Goal: Task Accomplishment & Management: Manage account settings

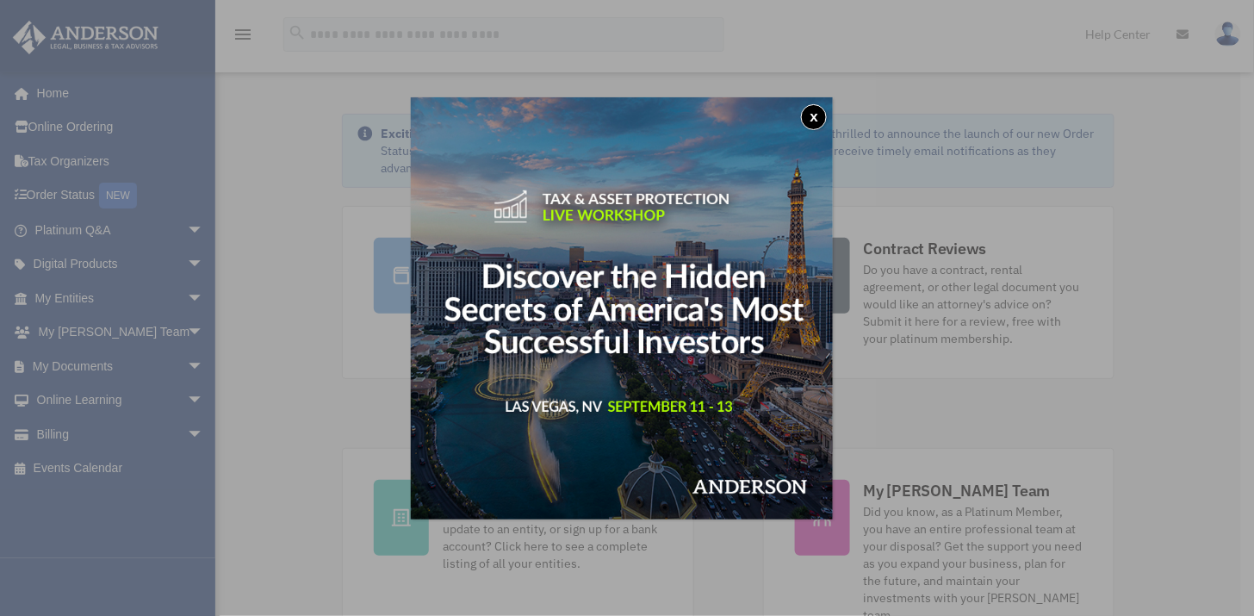
click at [820, 121] on button "x" at bounding box center [814, 117] width 26 height 26
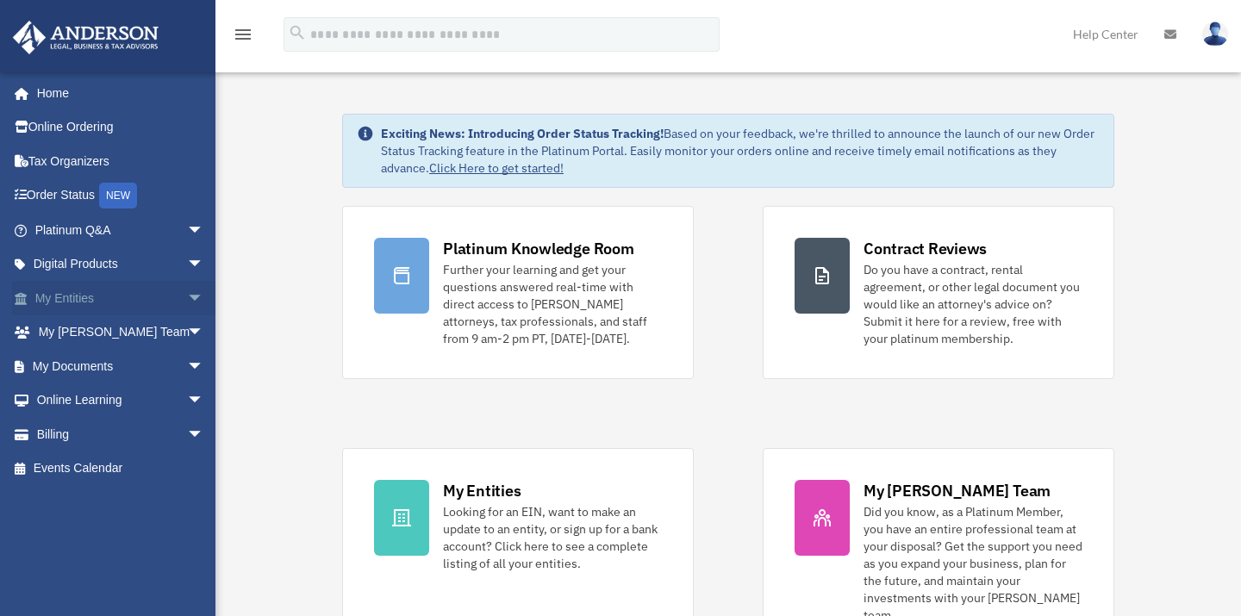
click at [72, 296] on link "My Entities arrow_drop_down" at bounding box center [121, 298] width 218 height 34
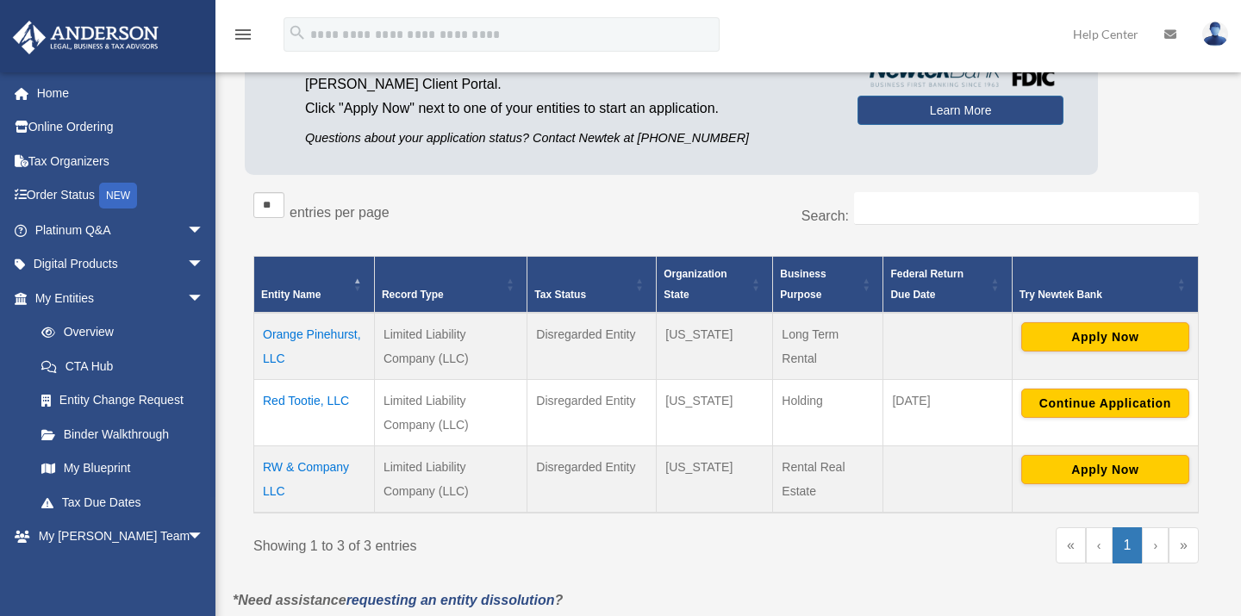
scroll to position [175, 0]
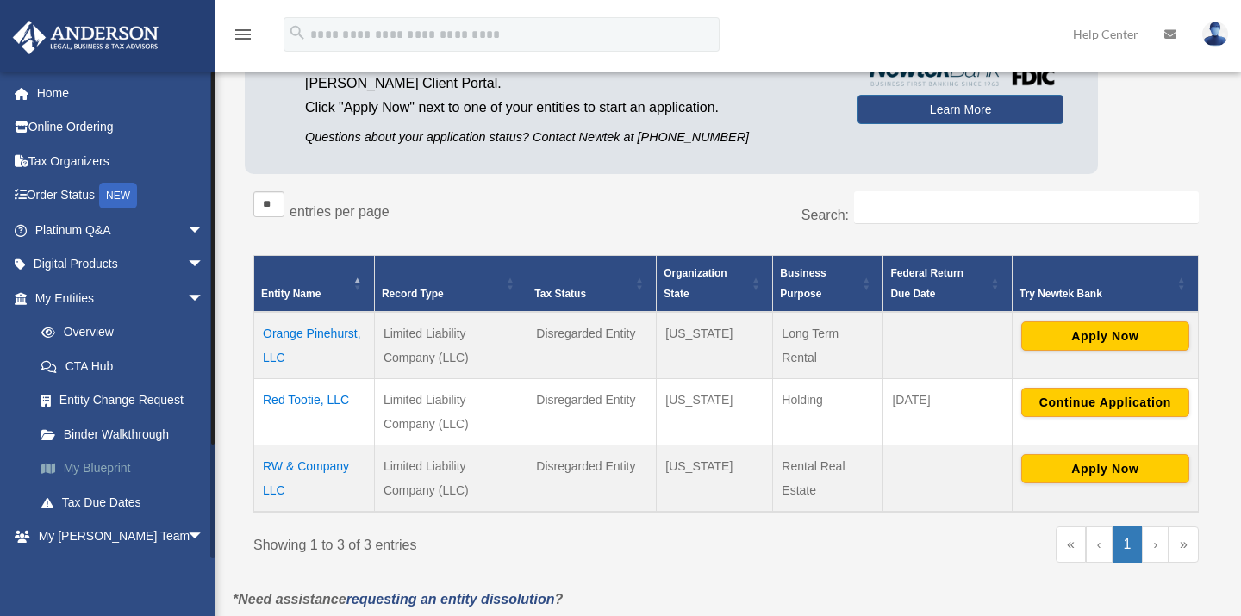
click at [115, 465] on link "My Blueprint" at bounding box center [127, 468] width 206 height 34
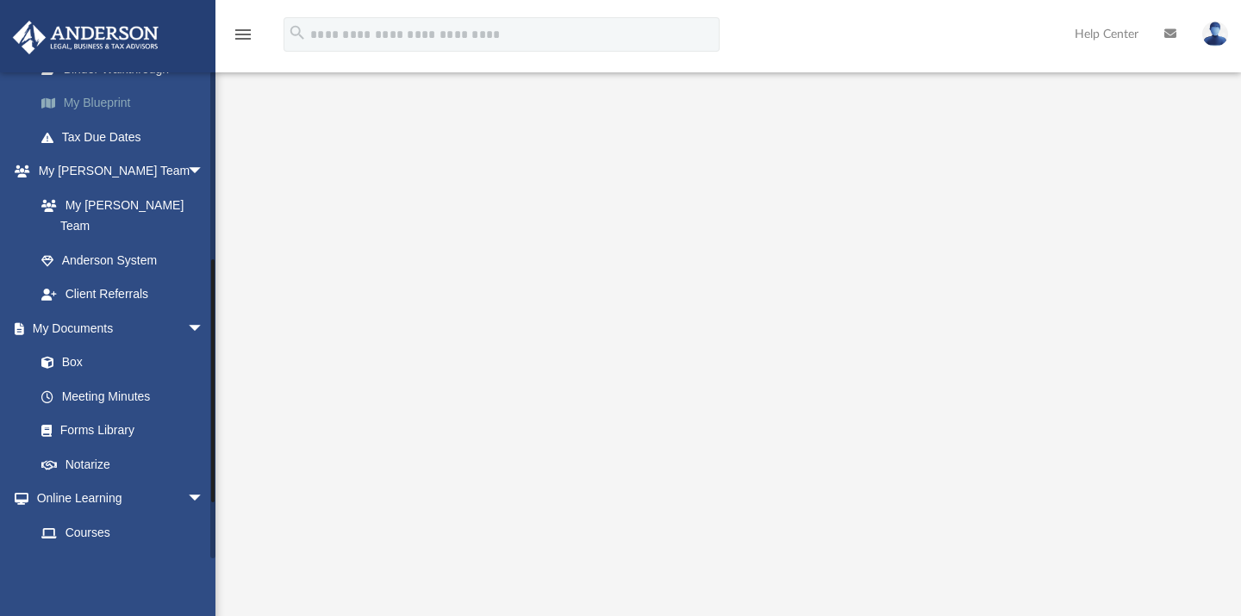
scroll to position [474, 0]
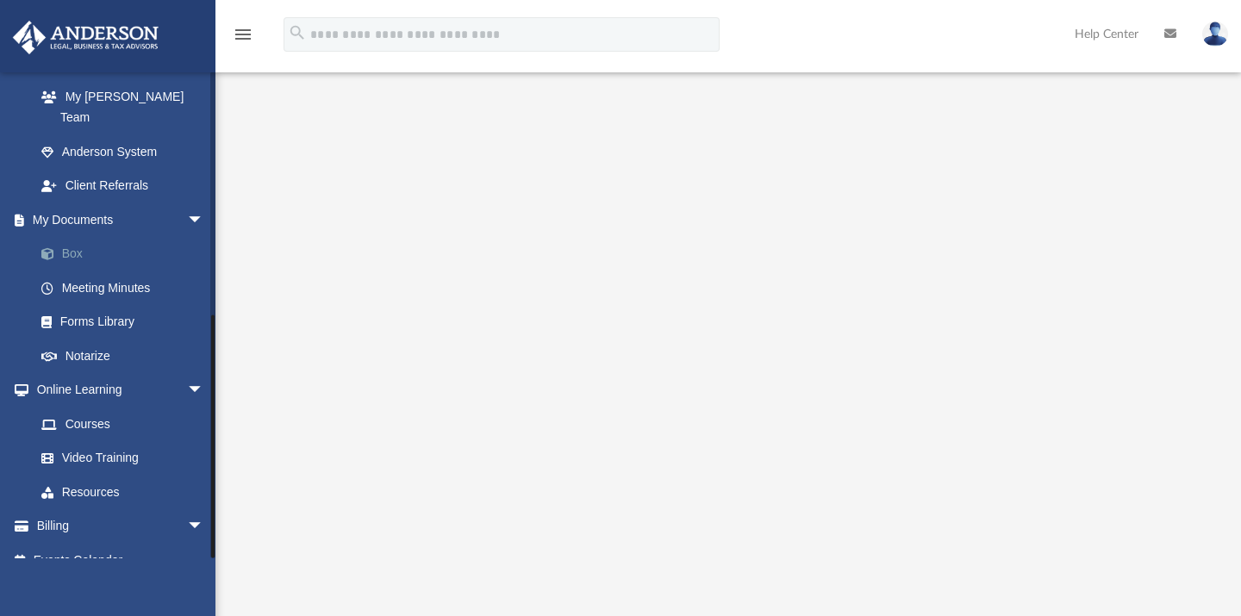
click at [78, 237] on link "Box" at bounding box center [127, 254] width 206 height 34
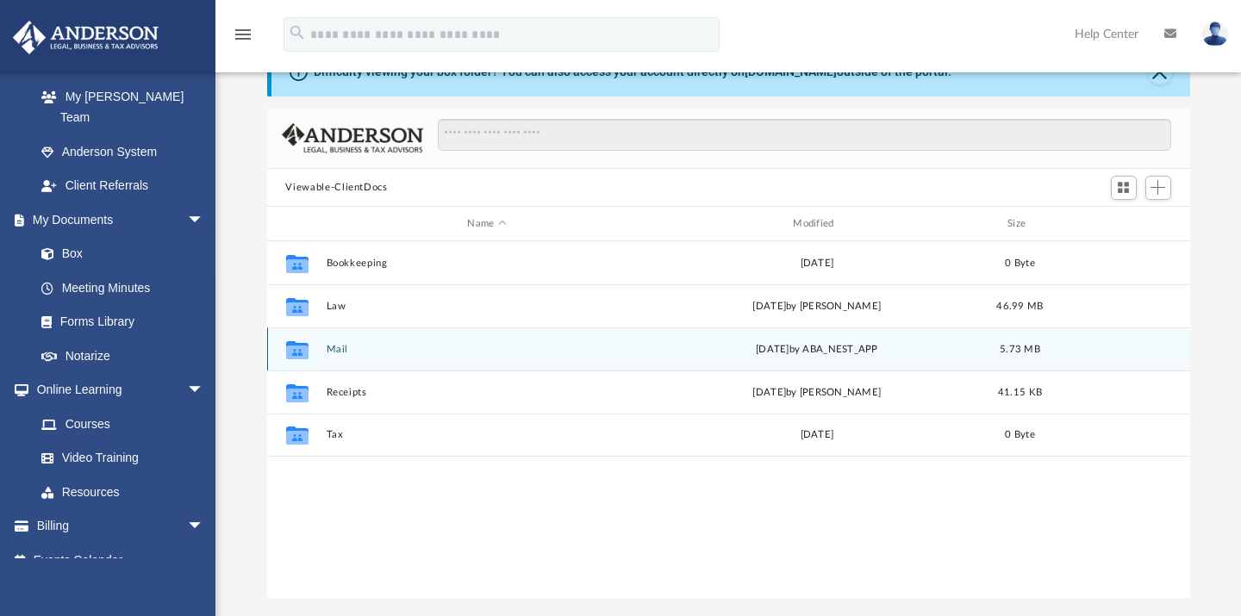
scroll to position [60, 0]
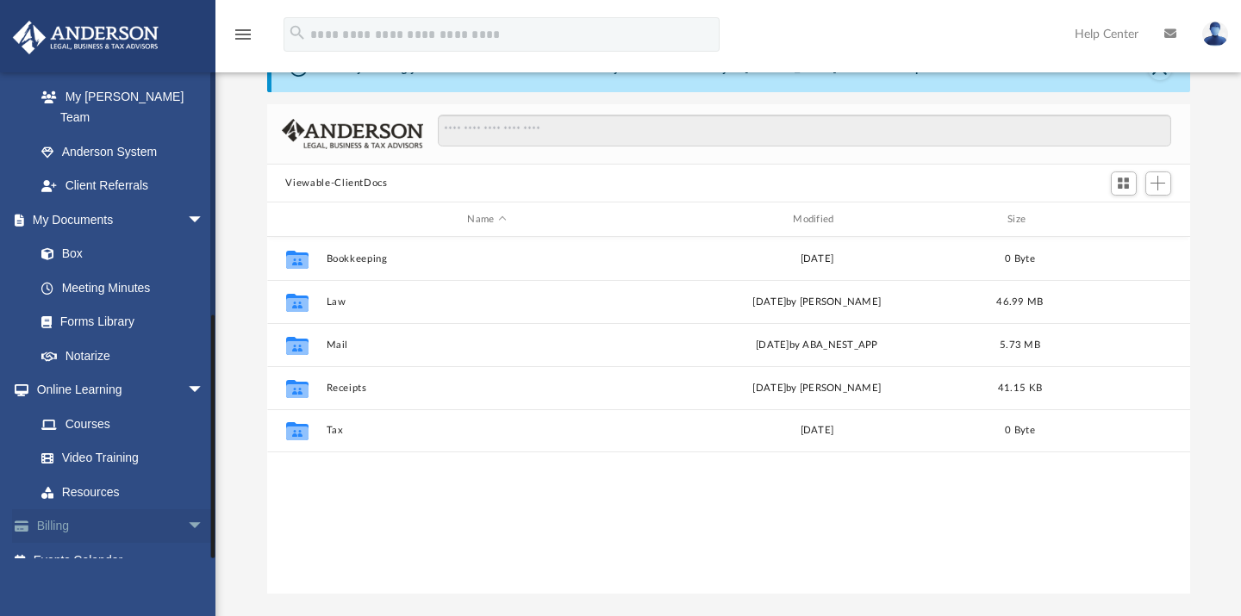
click at [74, 509] on link "Billing arrow_drop_down" at bounding box center [121, 526] width 218 height 34
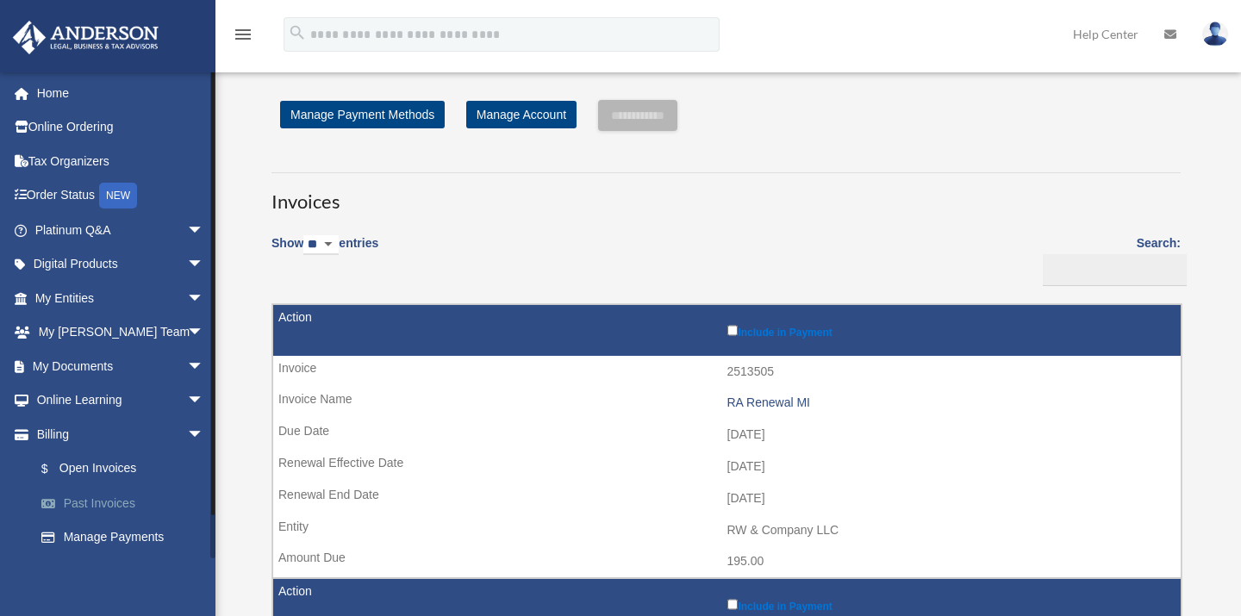
click at [115, 491] on link "Past Invoices" at bounding box center [127, 503] width 206 height 34
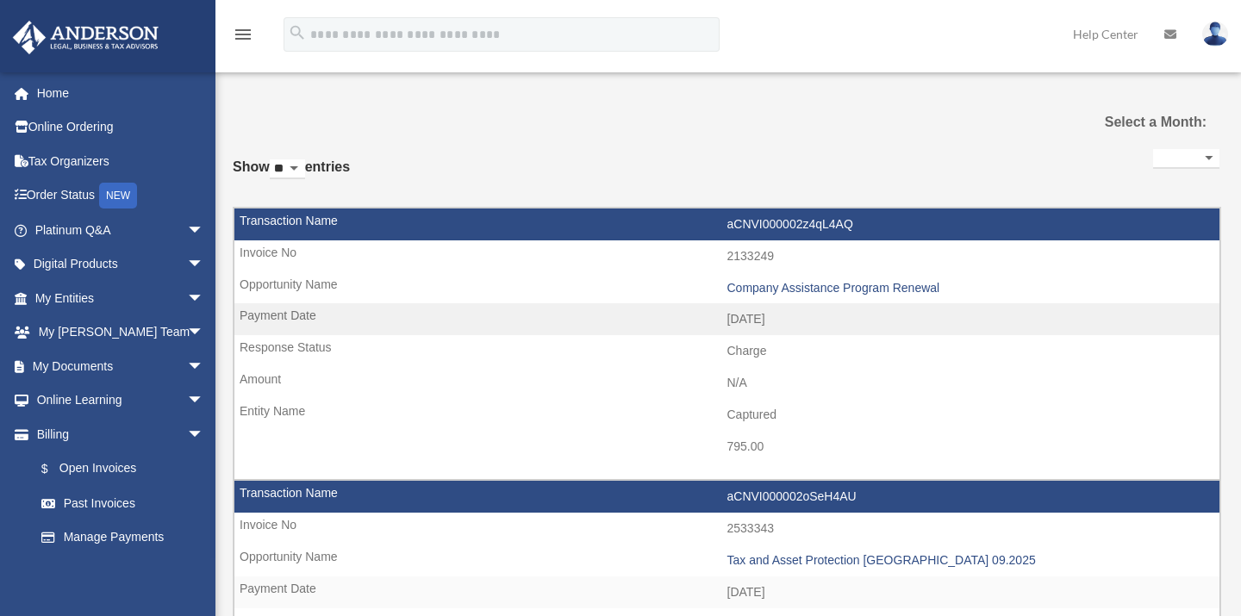
select select
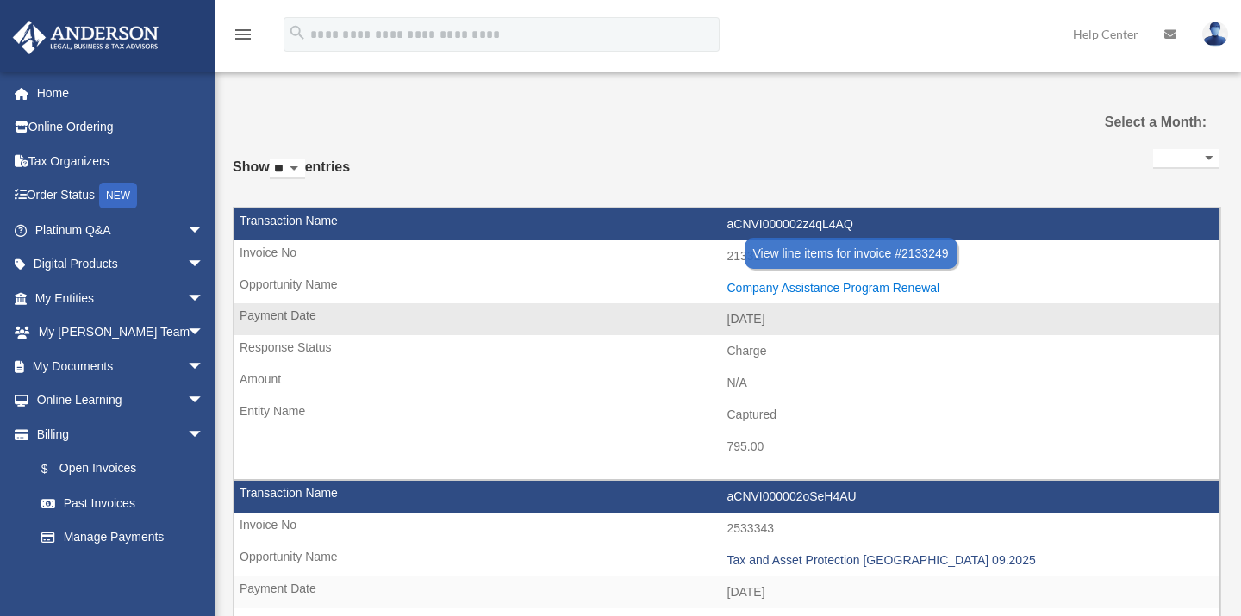
click at [727, 281] on div "Company Assistance Program Renewal" at bounding box center [969, 288] width 484 height 15
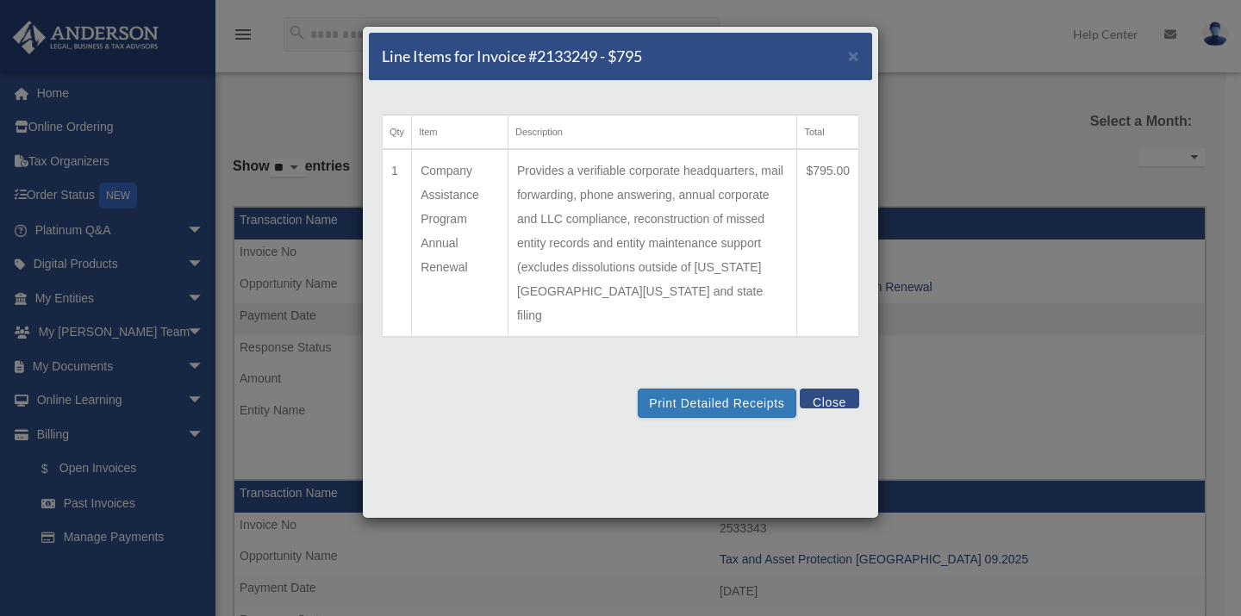
click at [820, 389] on button "Close" at bounding box center [829, 399] width 59 height 20
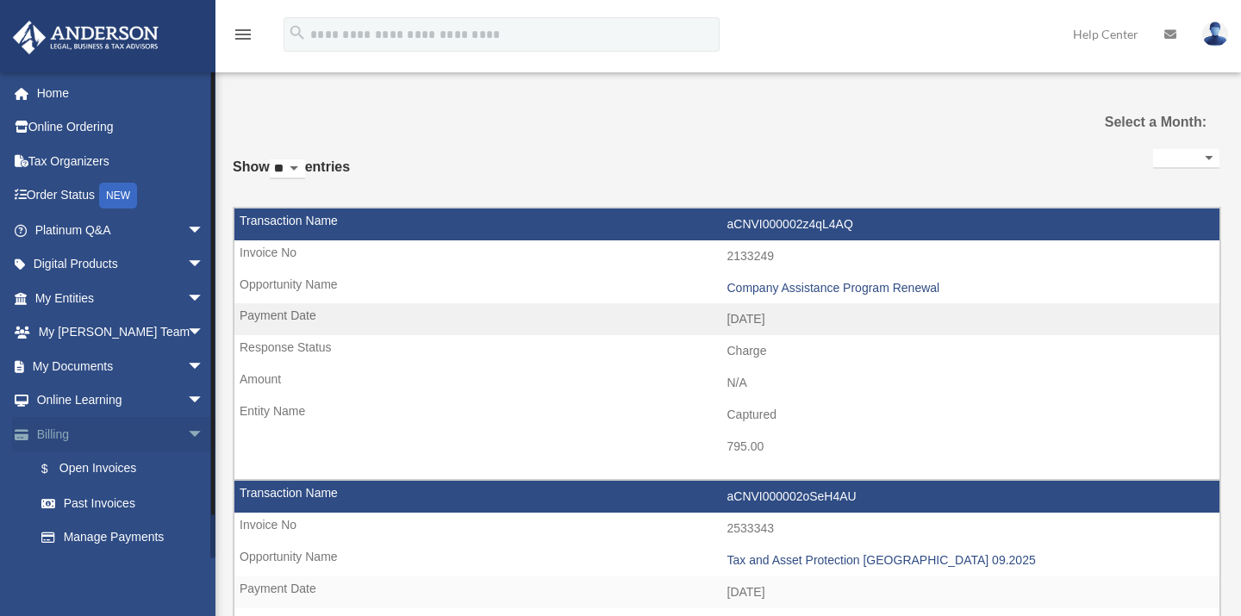
click at [187, 429] on span "arrow_drop_down" at bounding box center [204, 434] width 34 height 35
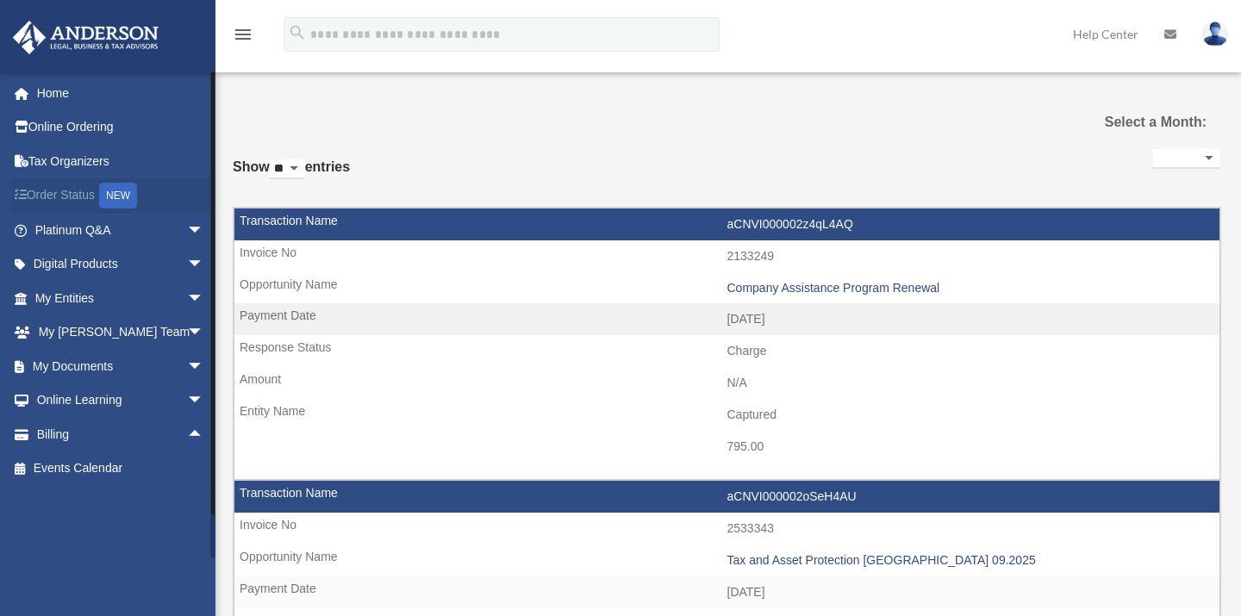
click at [78, 196] on link "Order Status NEW" at bounding box center [121, 195] width 218 height 35
